Goal: Navigation & Orientation: Find specific page/section

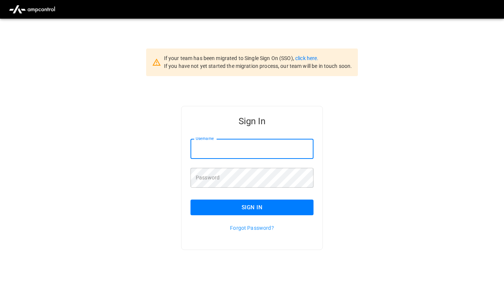
type input "**********"
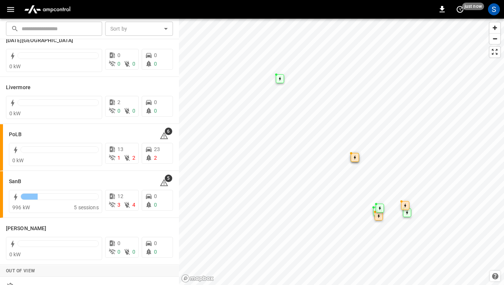
scroll to position [163, 0]
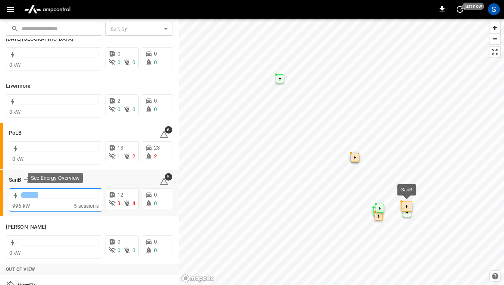
click at [48, 201] on div at bounding box center [60, 197] width 78 height 10
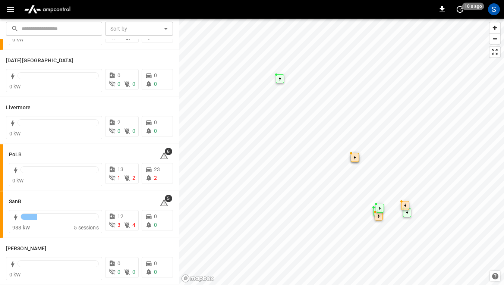
scroll to position [142, 0]
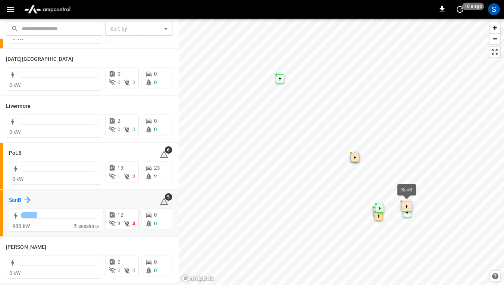
click at [14, 198] on h6 "SanB" at bounding box center [15, 200] width 12 height 8
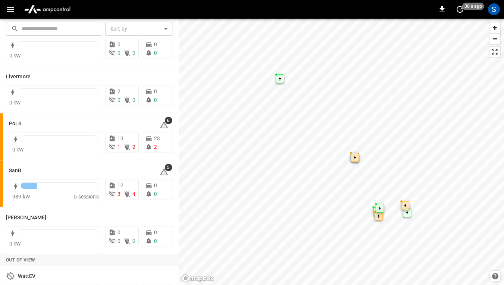
scroll to position [150, 0]
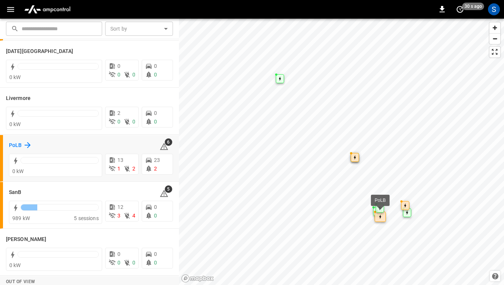
click at [16, 147] on h6 "PoLB" at bounding box center [15, 145] width 13 height 8
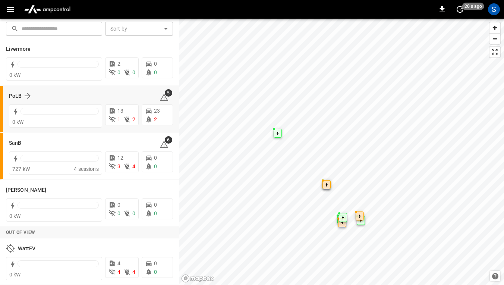
scroll to position [200, 0]
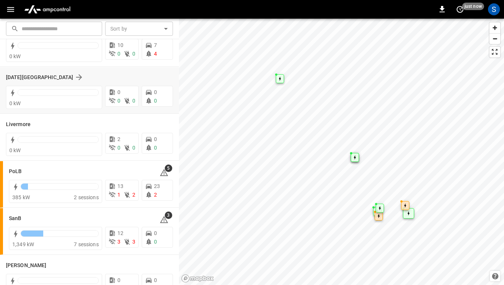
scroll to position [127, 0]
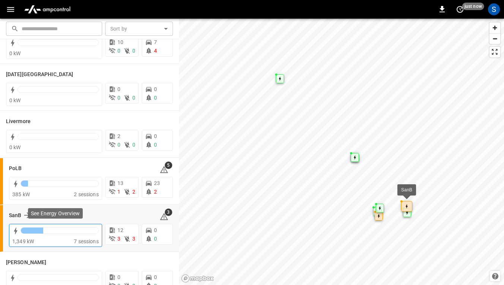
click at [47, 227] on div at bounding box center [60, 230] width 78 height 7
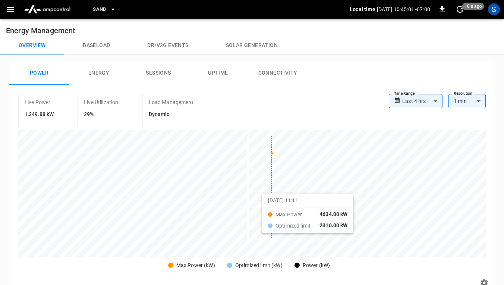
scroll to position [2, 0]
